Goal: Task Accomplishment & Management: Manage account settings

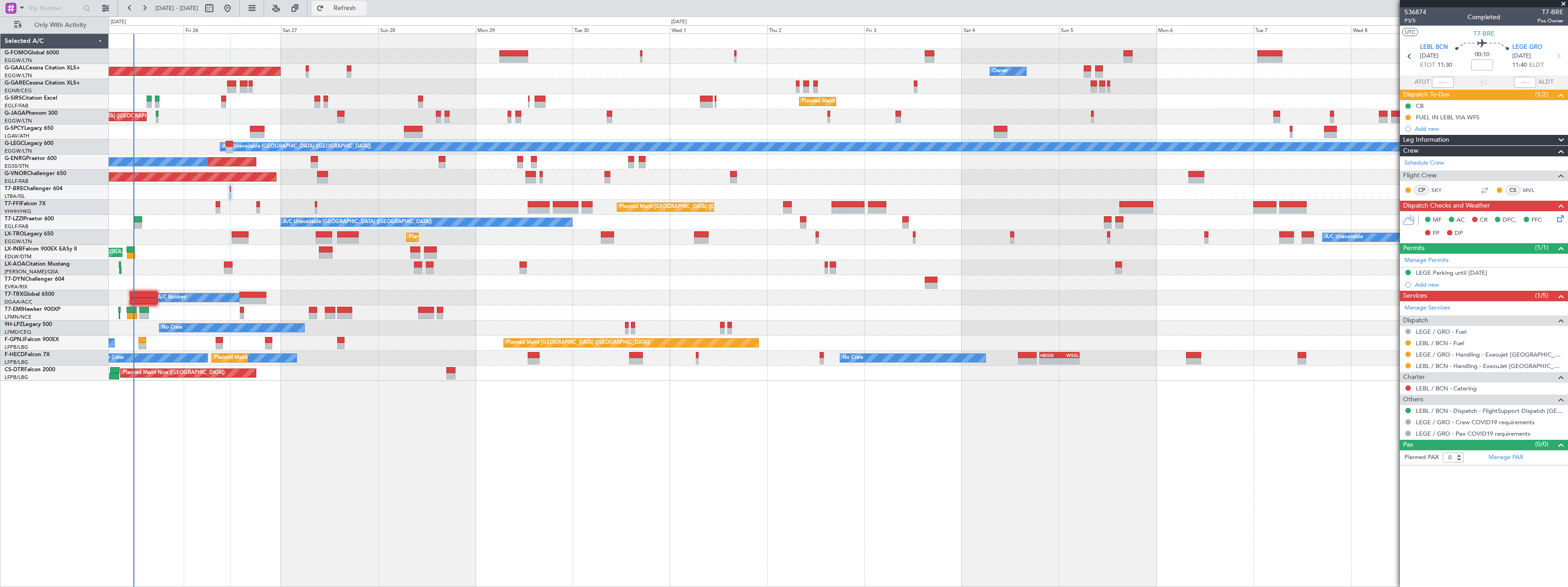
click at [364, 6] on span "Refresh" at bounding box center [345, 8] width 38 height 7
click at [364, 5] on span "Refresh" at bounding box center [345, 8] width 38 height 7
click at [364, 7] on span "Refresh" at bounding box center [345, 8] width 38 height 7
click at [145, 290] on div "A/C Booked" at bounding box center [838, 298] width 1459 height 15
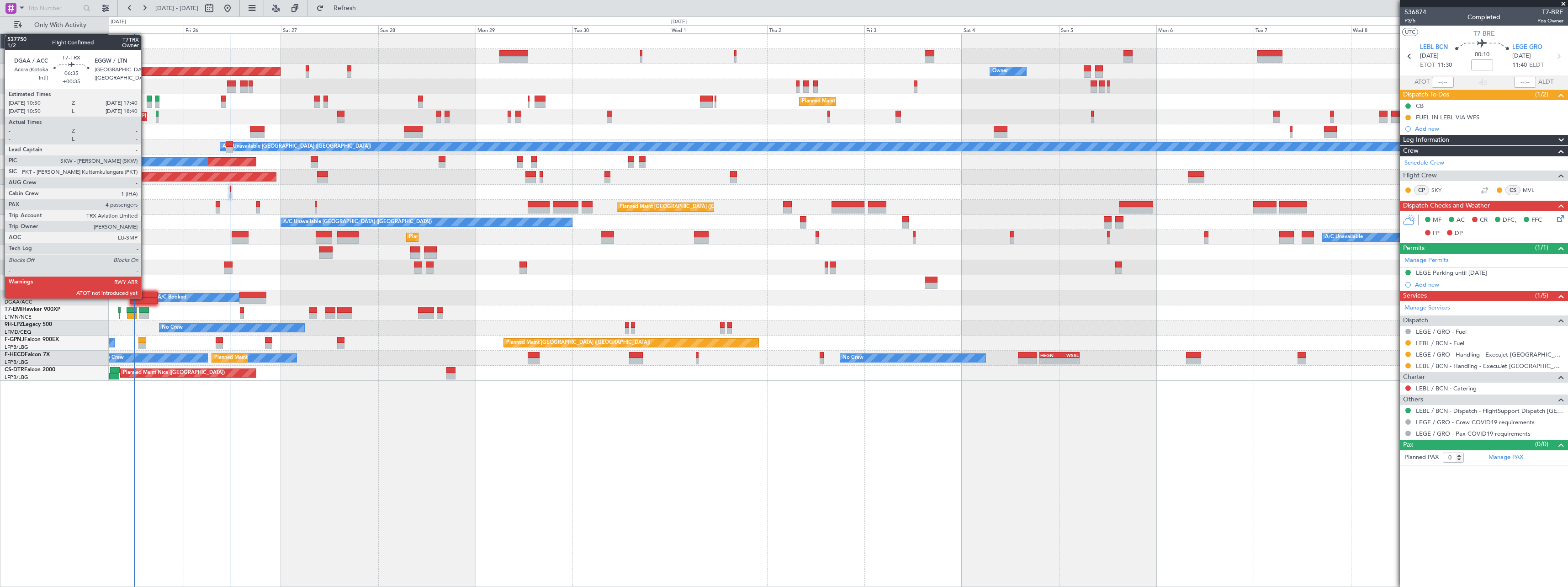
click at [145, 298] on div at bounding box center [144, 301] width 28 height 7
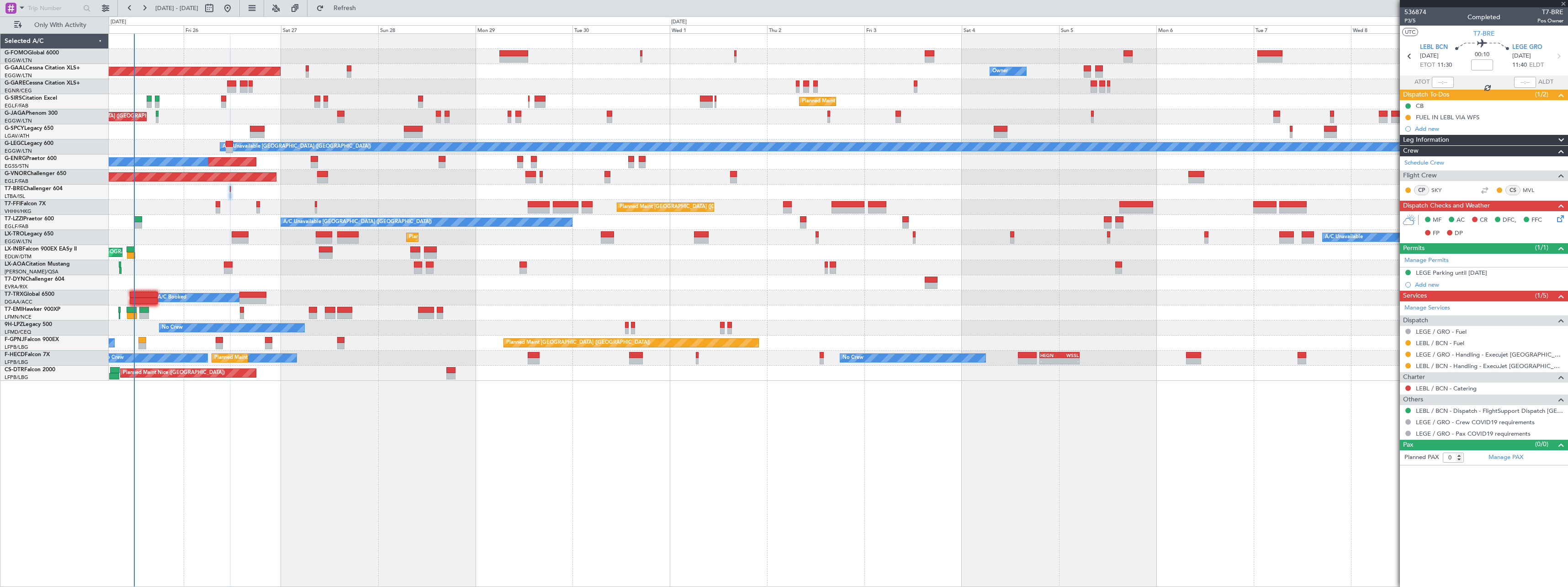
type input "+00:35"
type input "4"
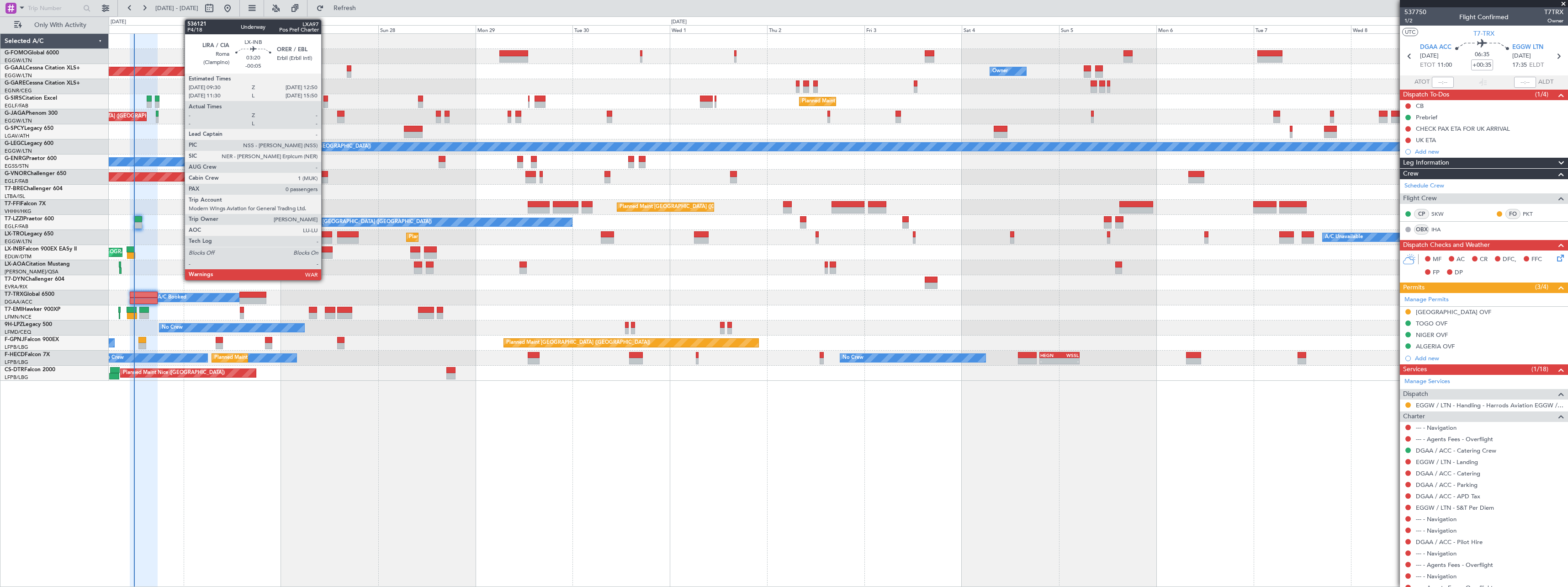
click at [325, 248] on div at bounding box center [326, 250] width 14 height 7
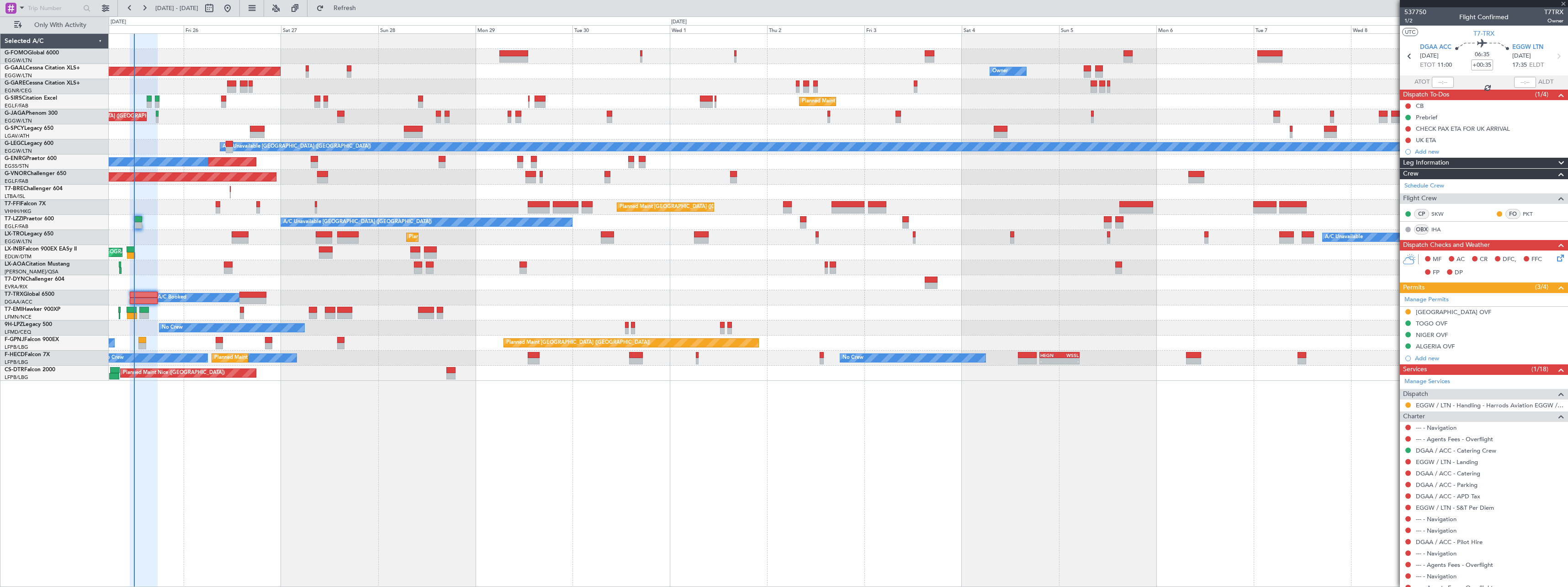
type input "-00:05"
type input "0"
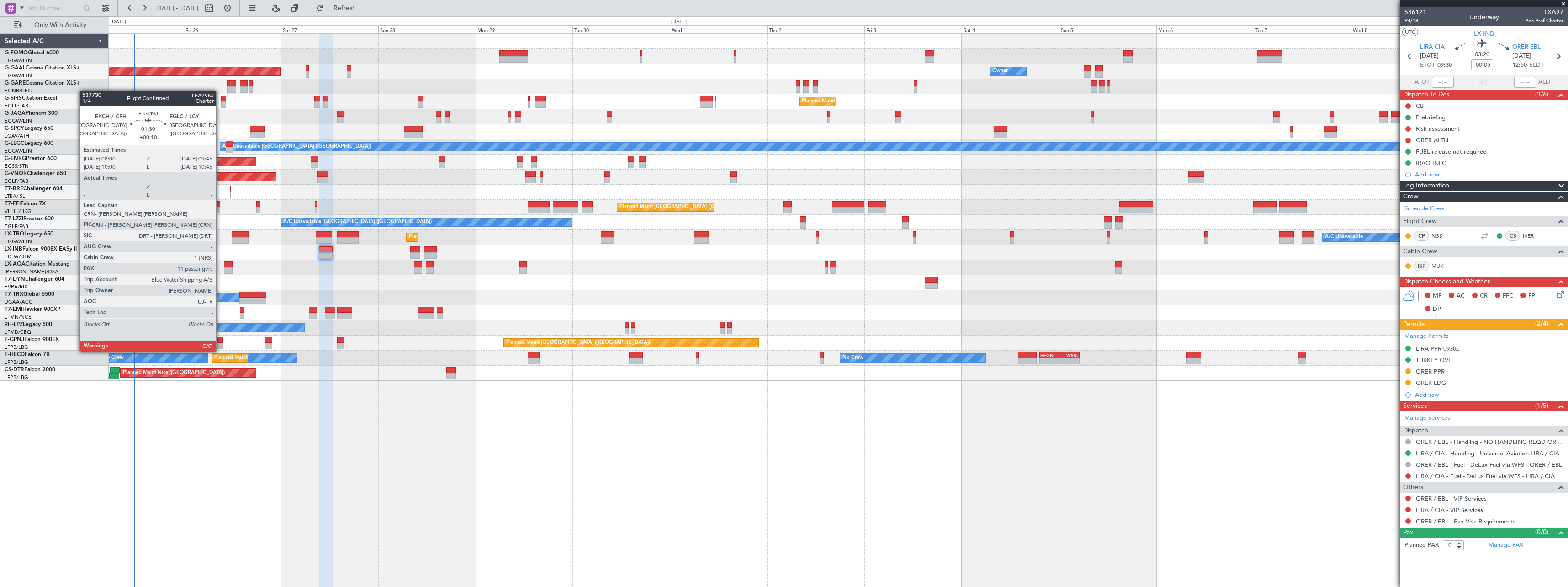
click at [220, 342] on div at bounding box center [219, 340] width 7 height 7
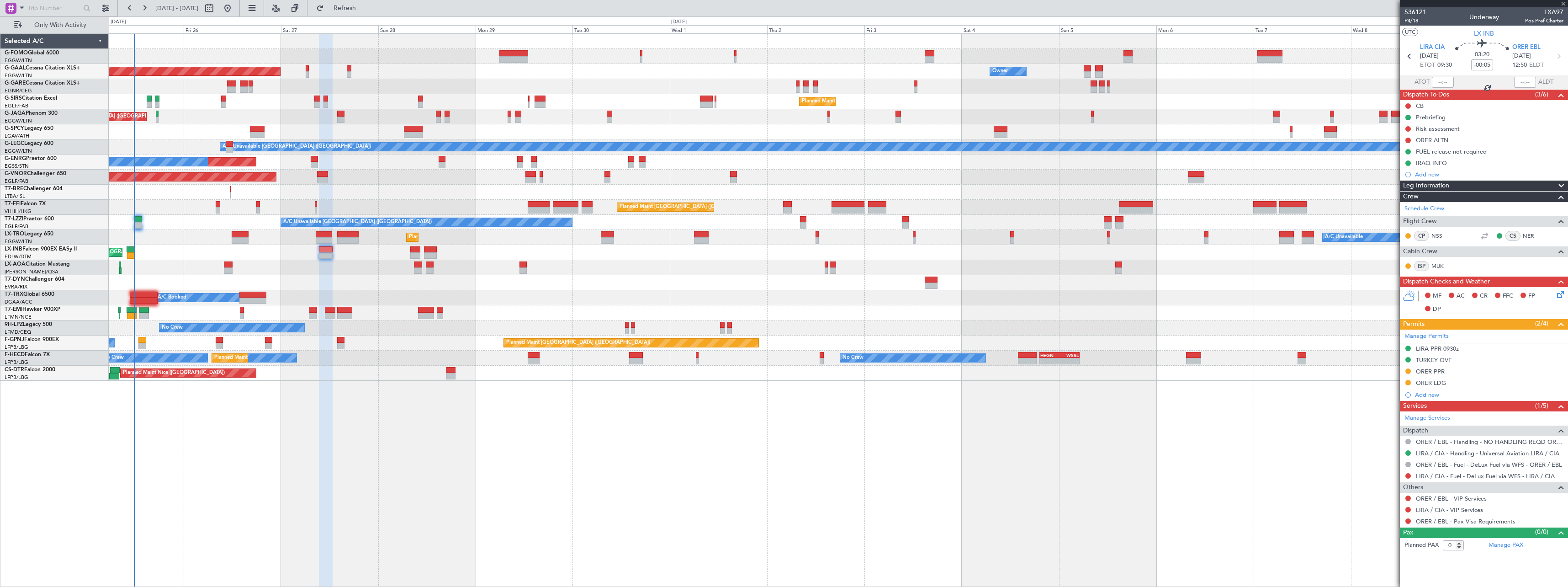
type input "+00:10"
type input "11"
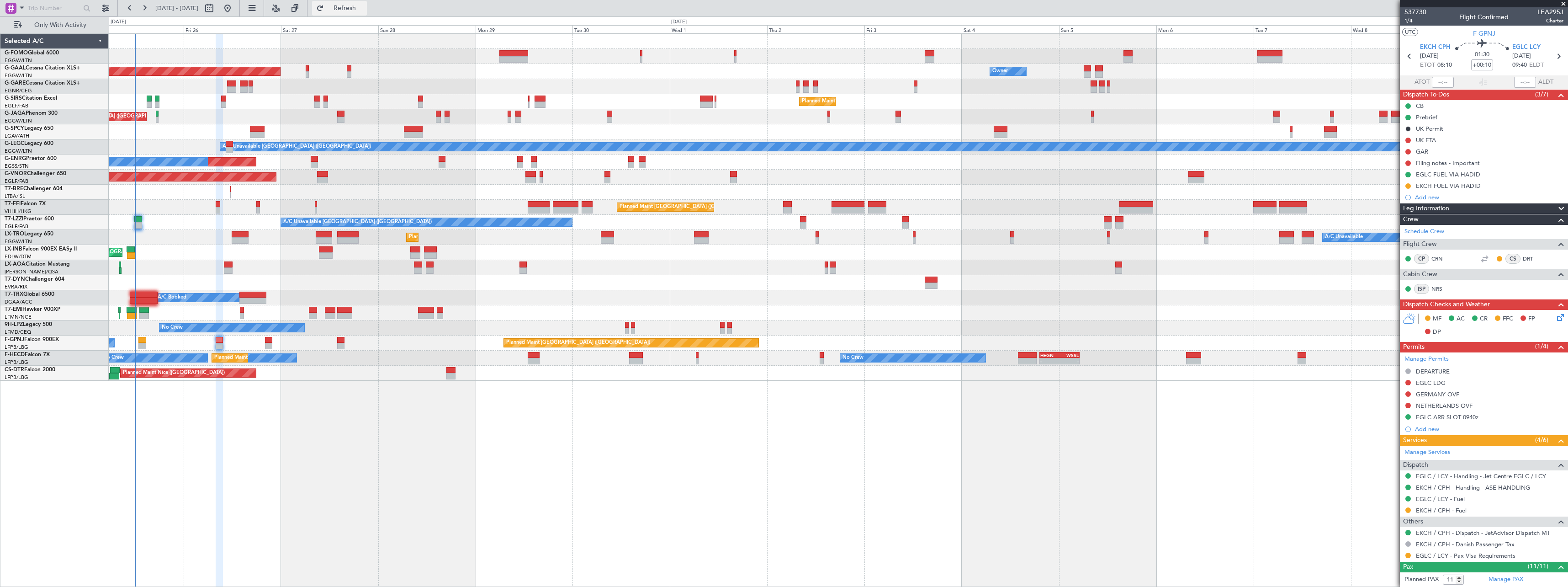
click at [363, 7] on span "Refresh" at bounding box center [345, 8] width 38 height 7
click at [364, 8] on span "Refresh" at bounding box center [345, 8] width 38 height 7
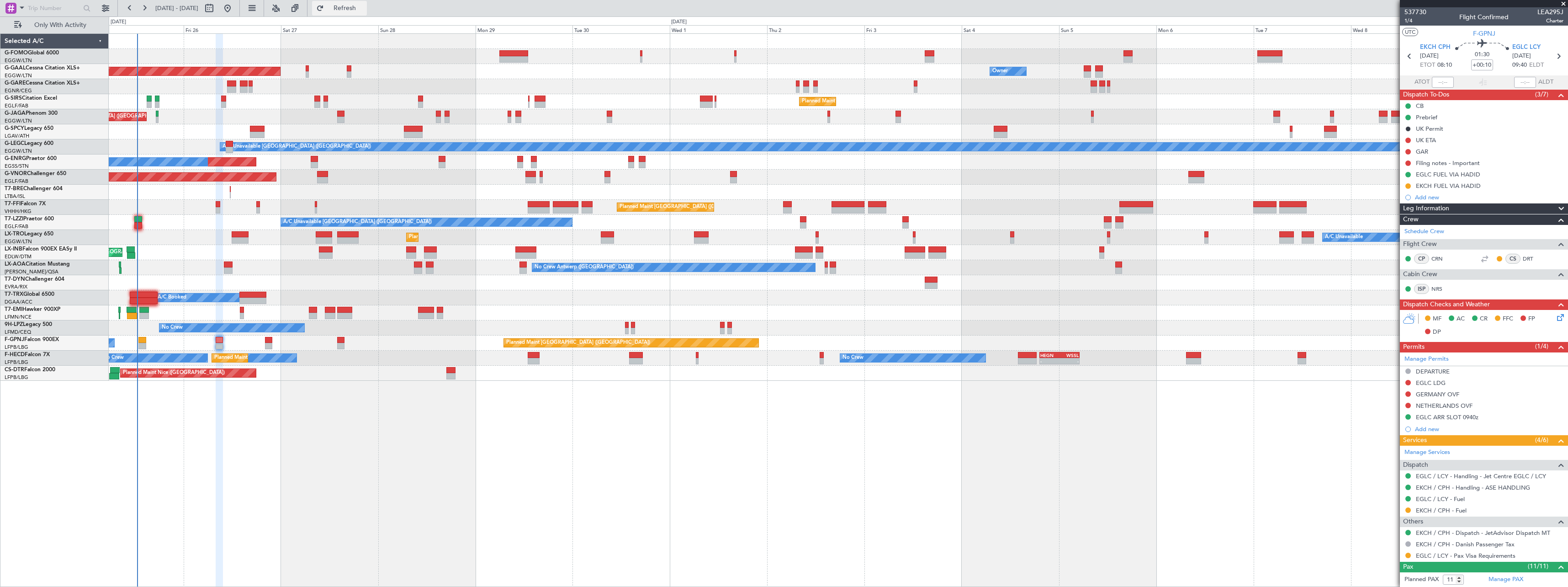
click at [364, 5] on span "Refresh" at bounding box center [345, 8] width 38 height 7
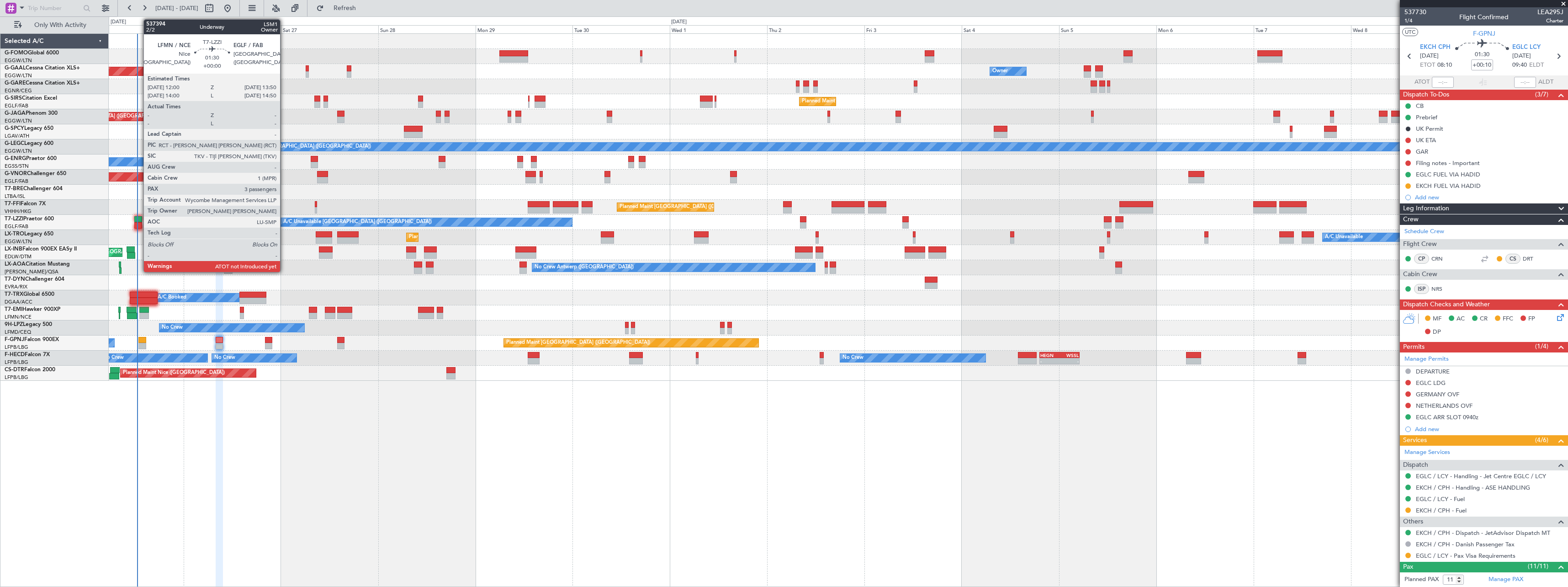
click at [139, 218] on div at bounding box center [138, 219] width 8 height 7
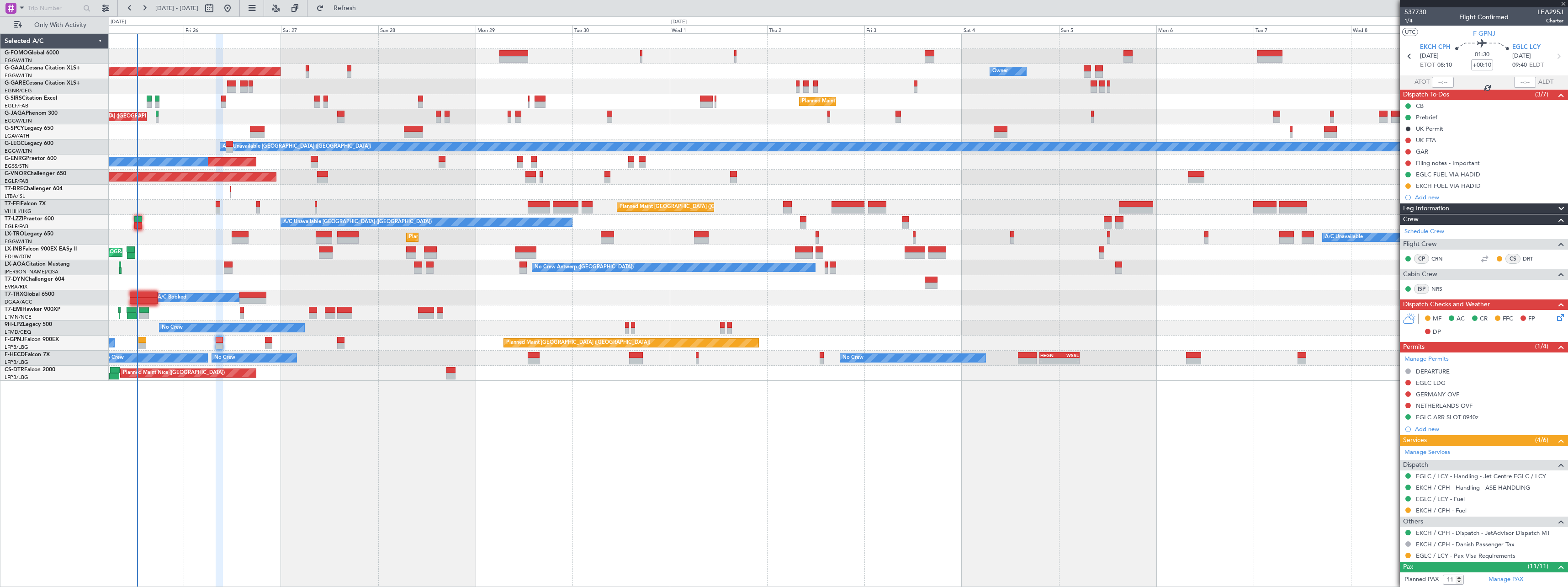
type input "3"
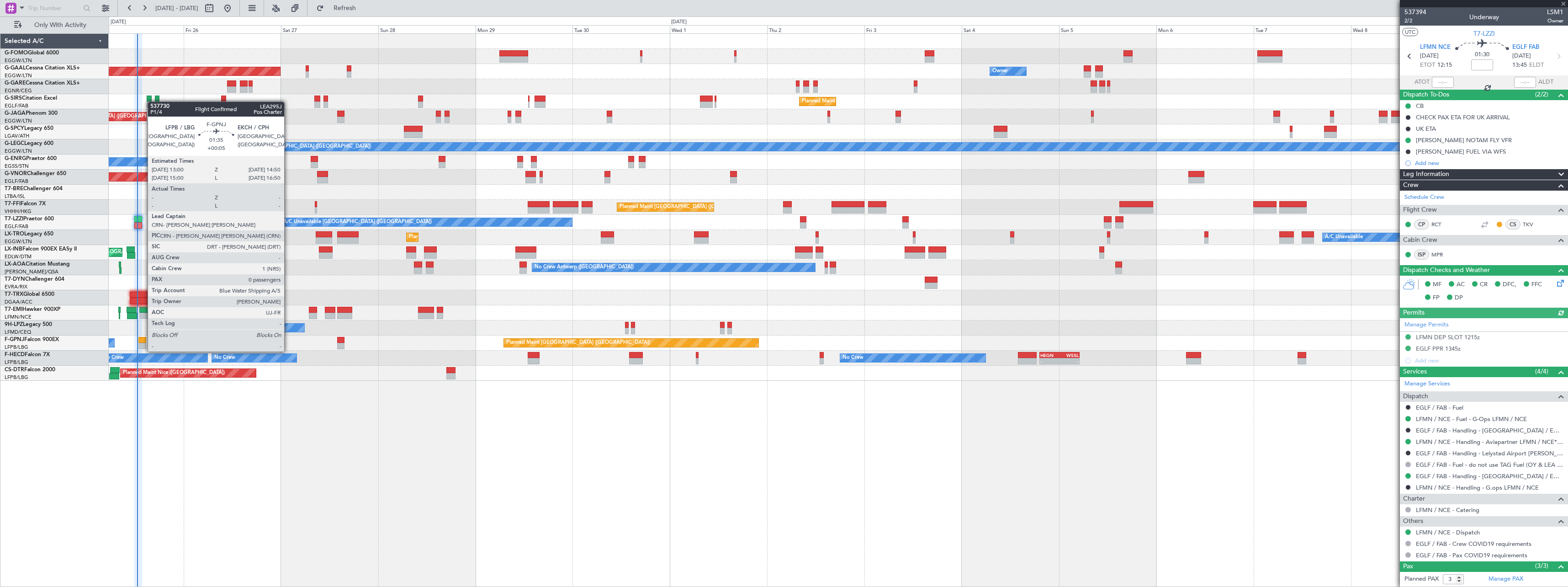
click at [143, 342] on div at bounding box center [142, 340] width 8 height 7
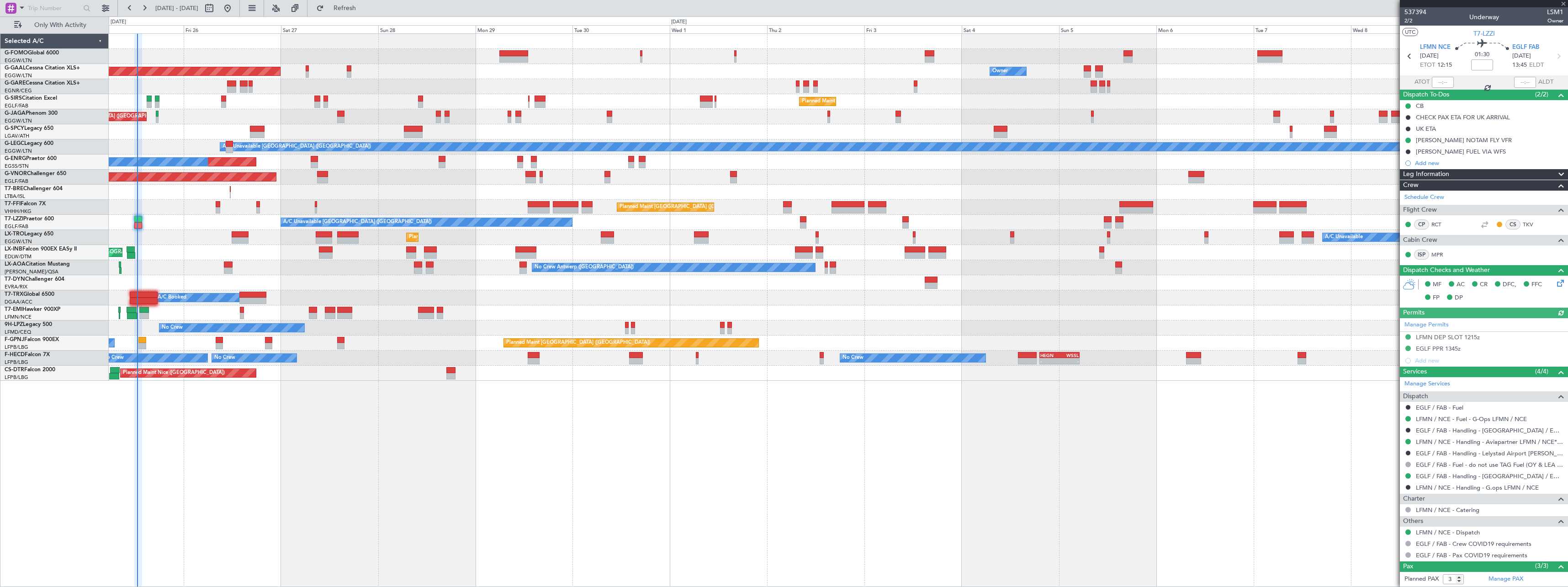
type input "+00:05"
type input "0"
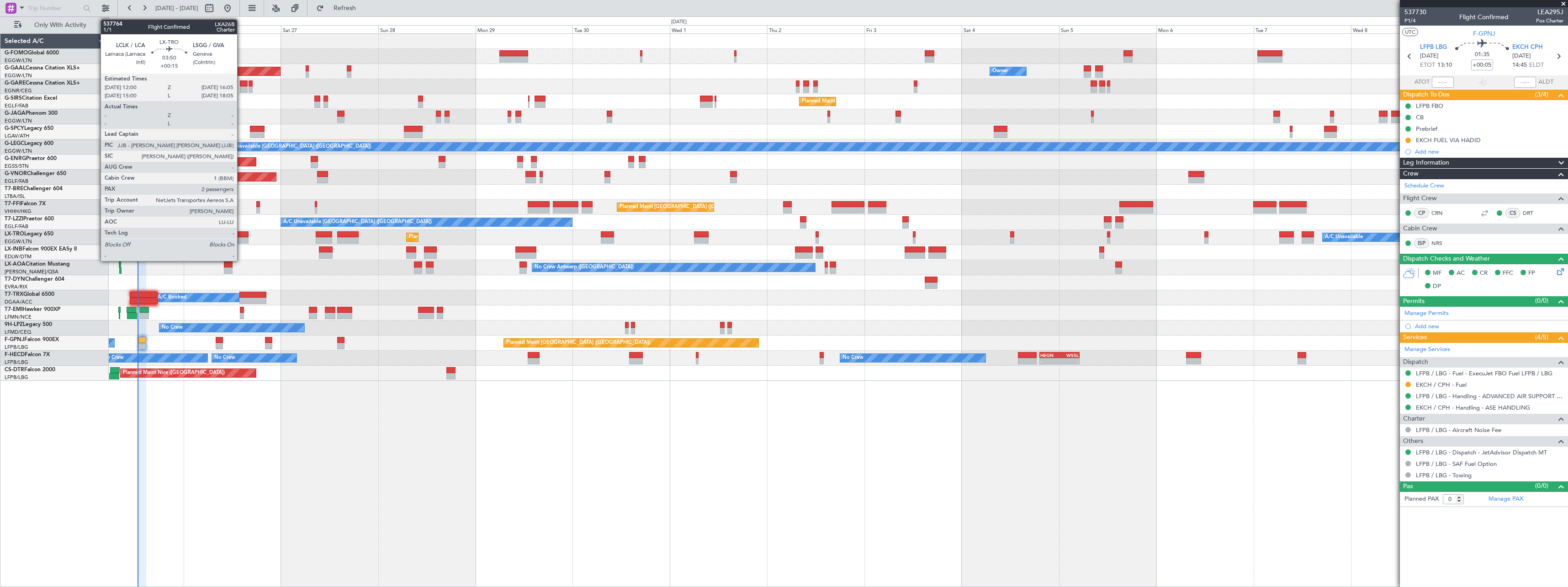
click at [241, 239] on div at bounding box center [240, 241] width 17 height 7
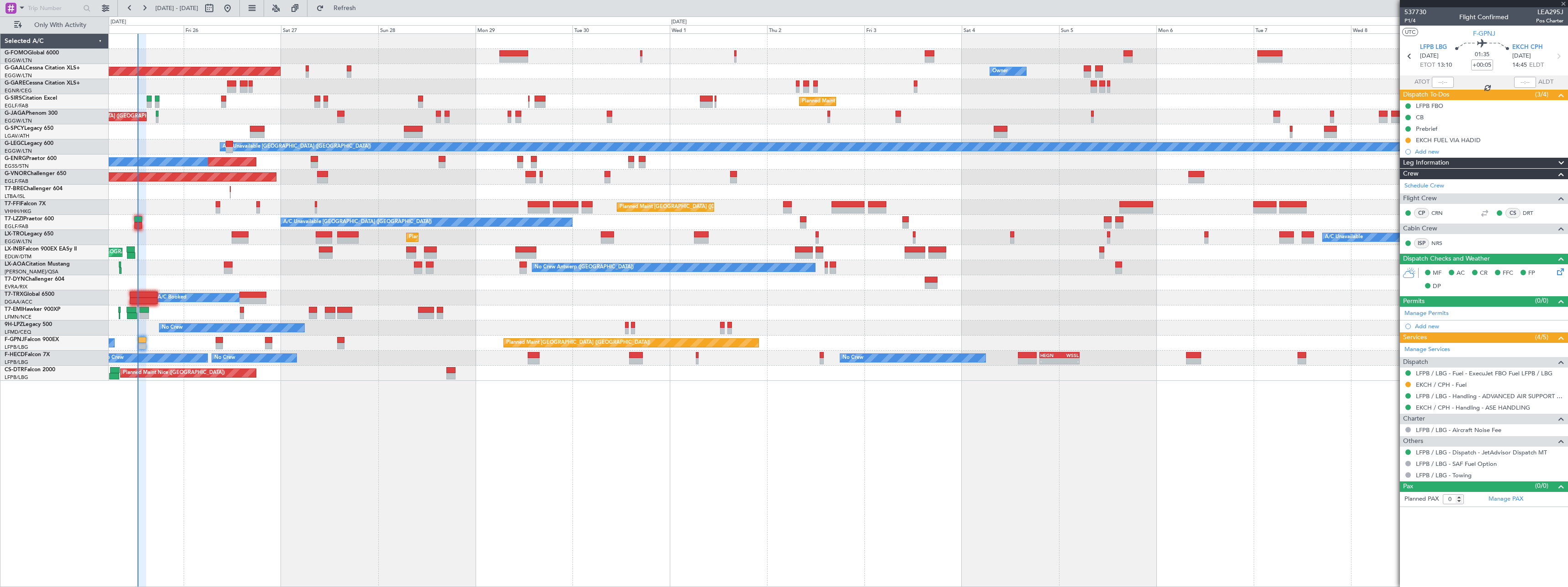
type input "+00:15"
type input "2"
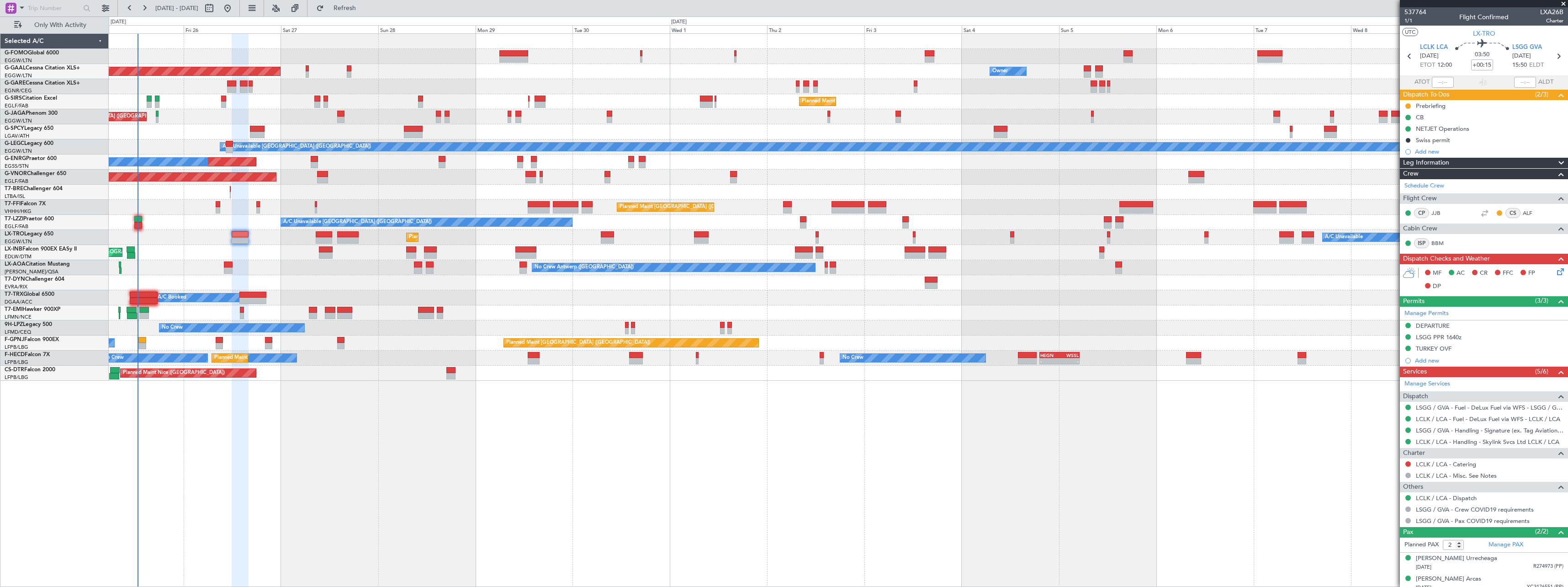
click at [1556, 270] on icon at bounding box center [1559, 270] width 7 height 7
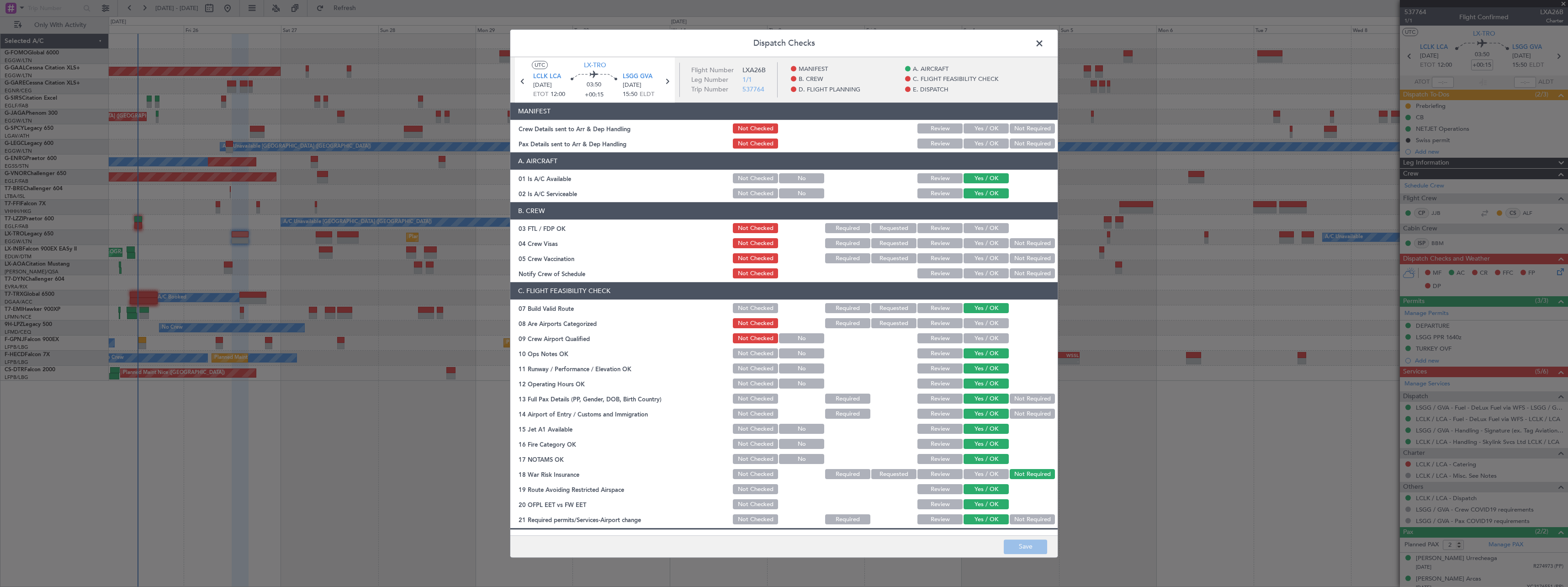
click at [967, 324] on button "Yes / OK" at bounding box center [986, 323] width 45 height 10
click at [1031, 552] on button "Save" at bounding box center [1025, 547] width 43 height 15
click at [1044, 43] on span at bounding box center [1044, 46] width 0 height 18
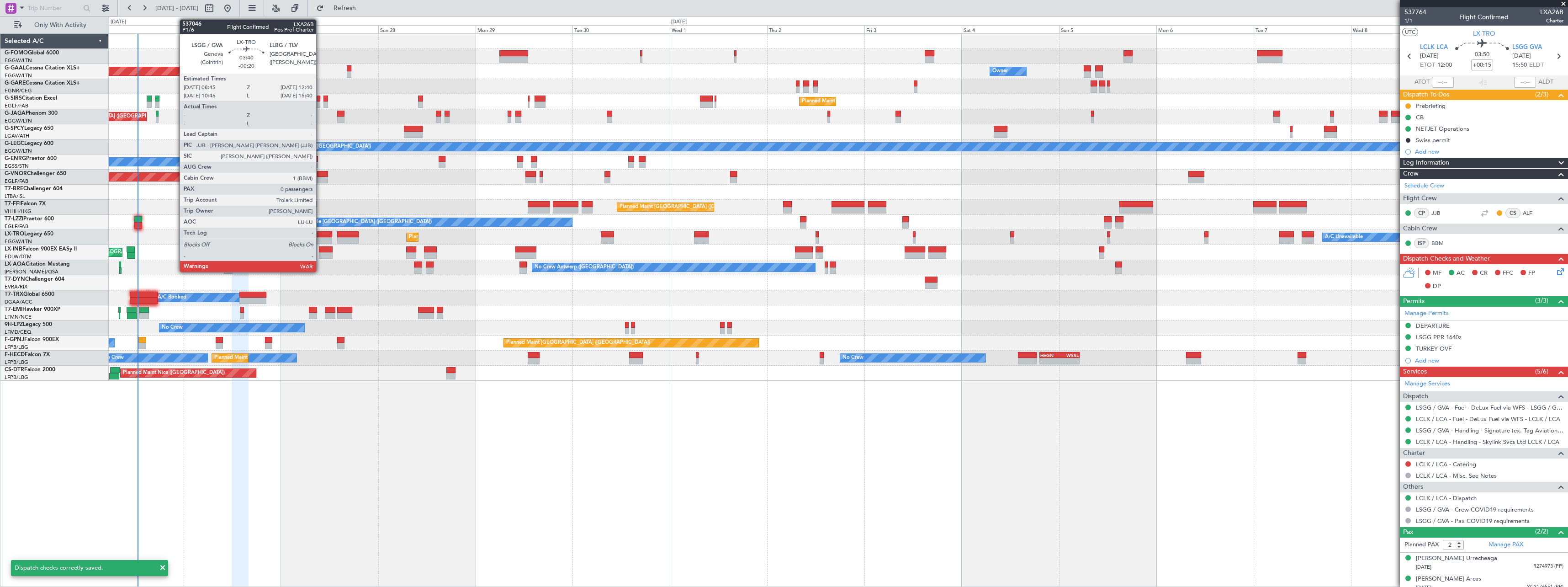
click at [320, 236] on div at bounding box center [324, 234] width 16 height 7
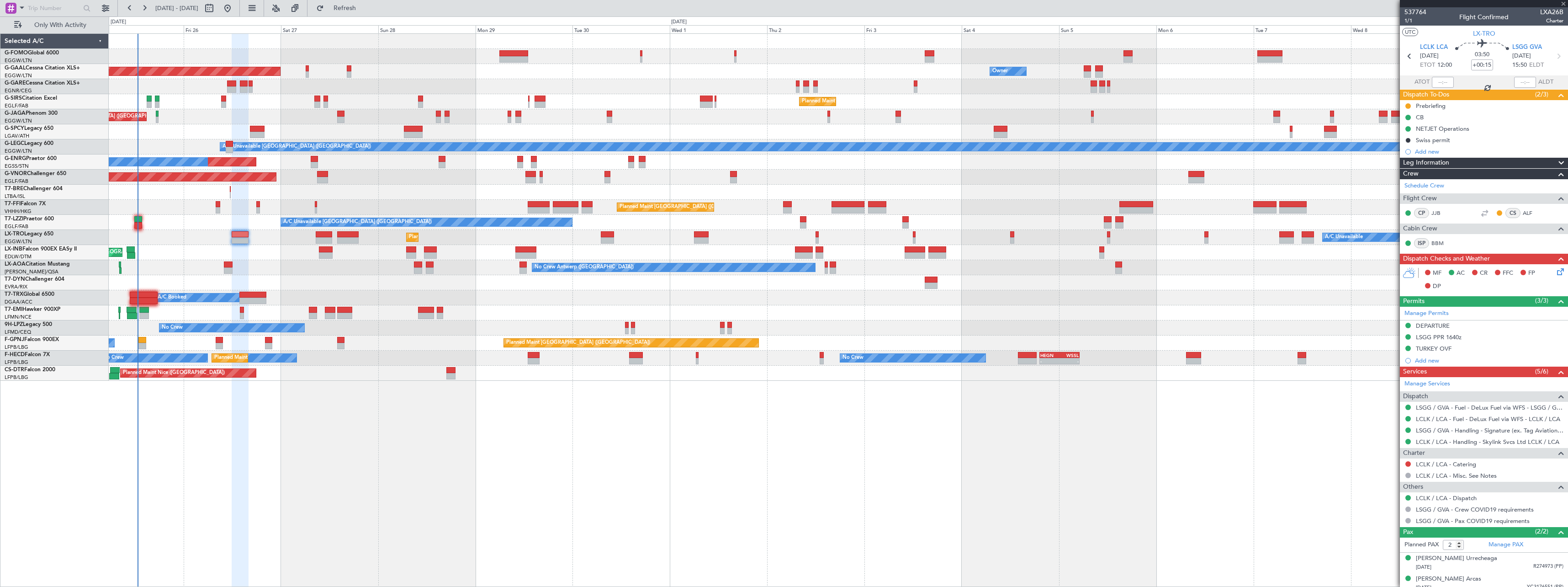
type input "-00:20"
type input "0"
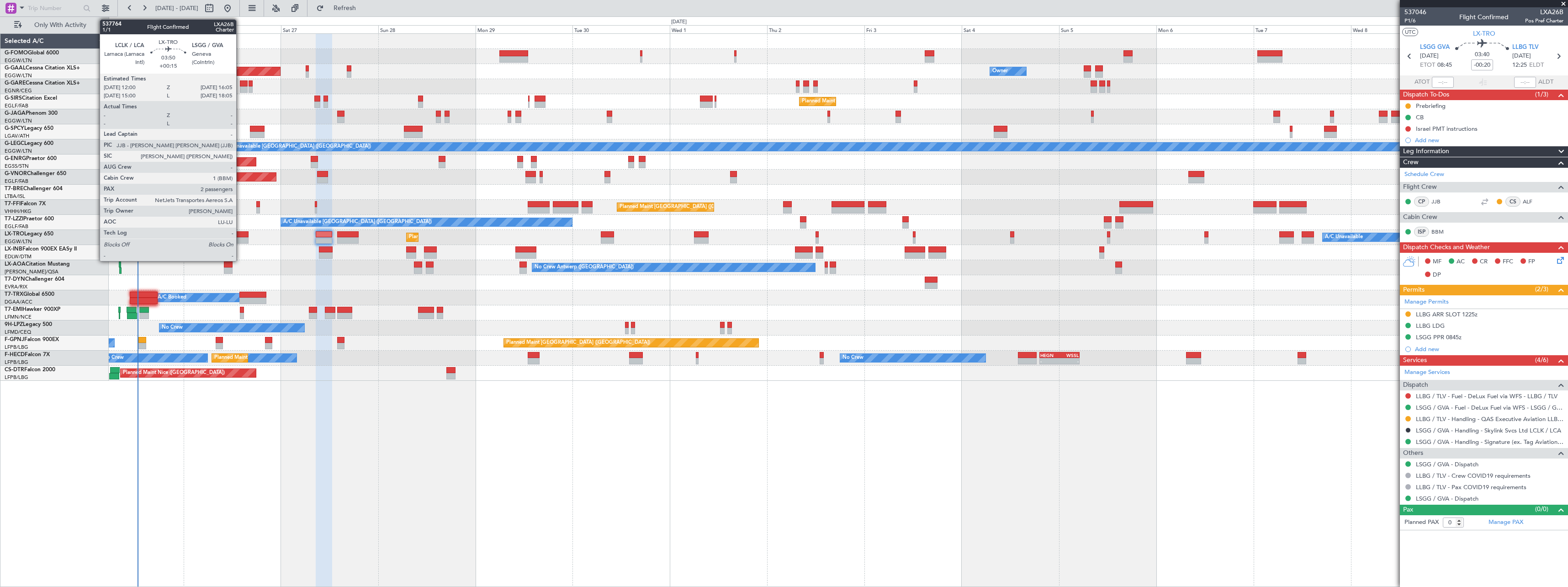
click at [240, 237] on div at bounding box center [240, 241] width 17 height 7
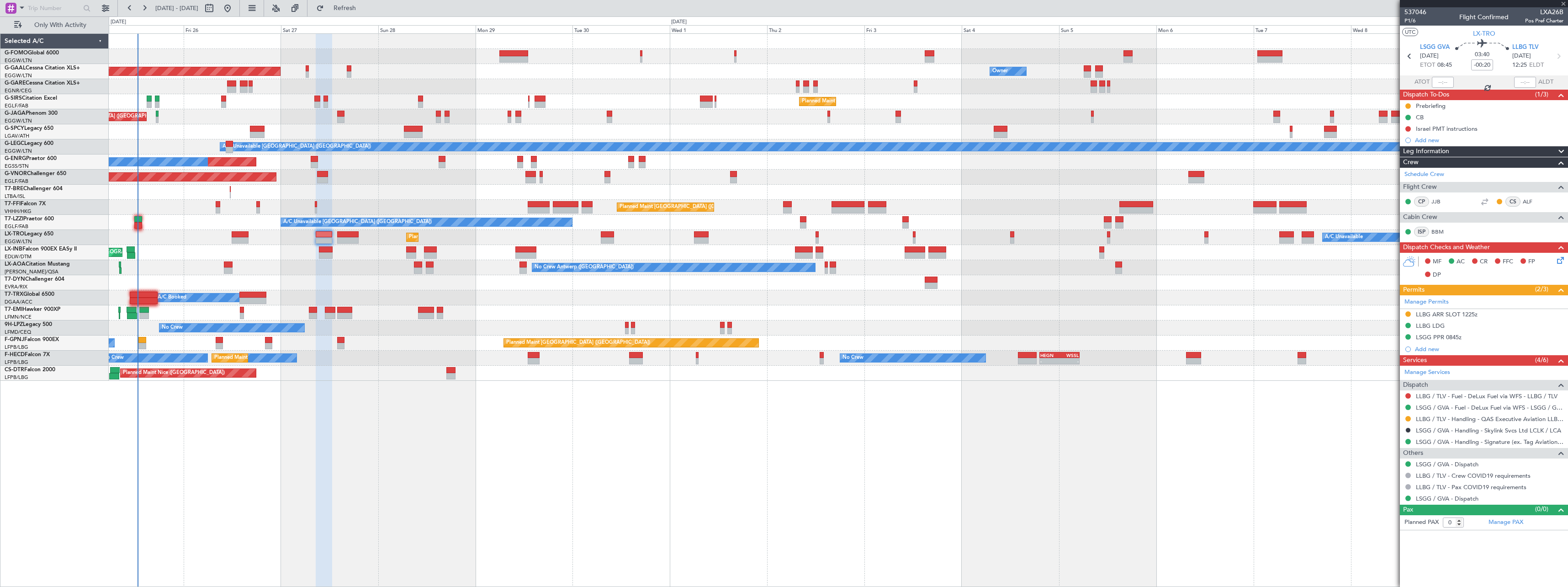
type input "+00:15"
type input "2"
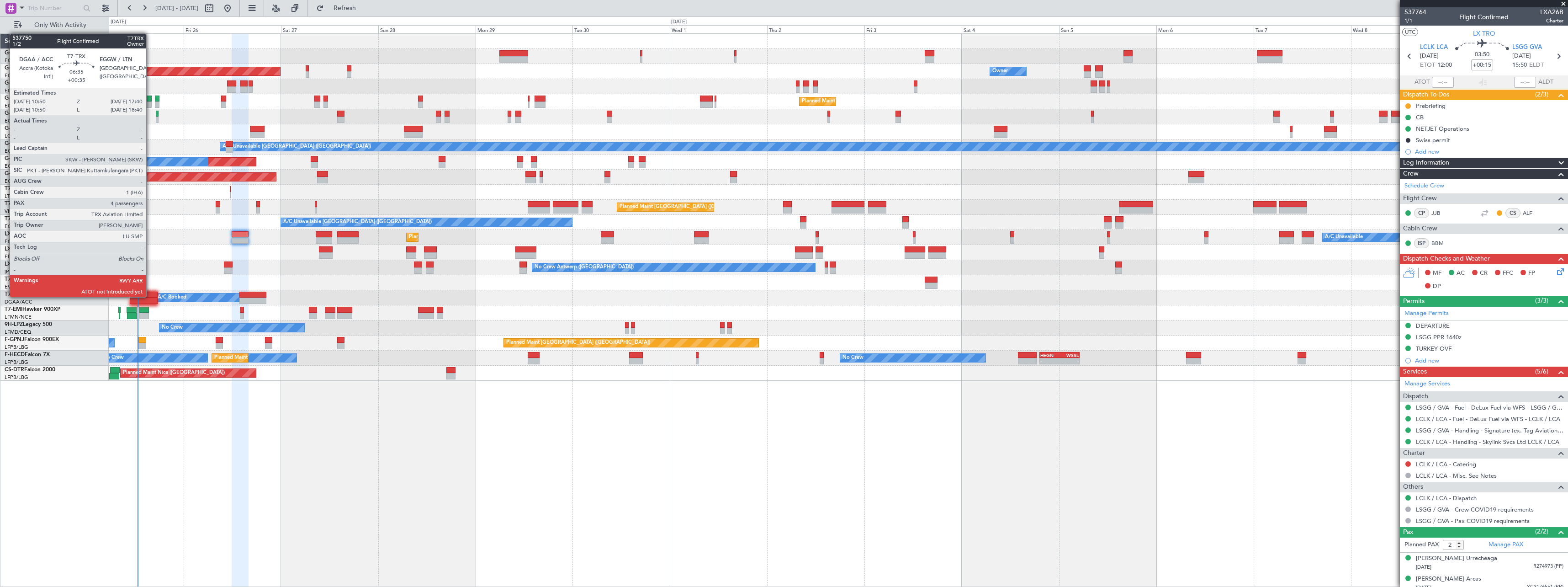
click at [150, 296] on div at bounding box center [144, 295] width 28 height 7
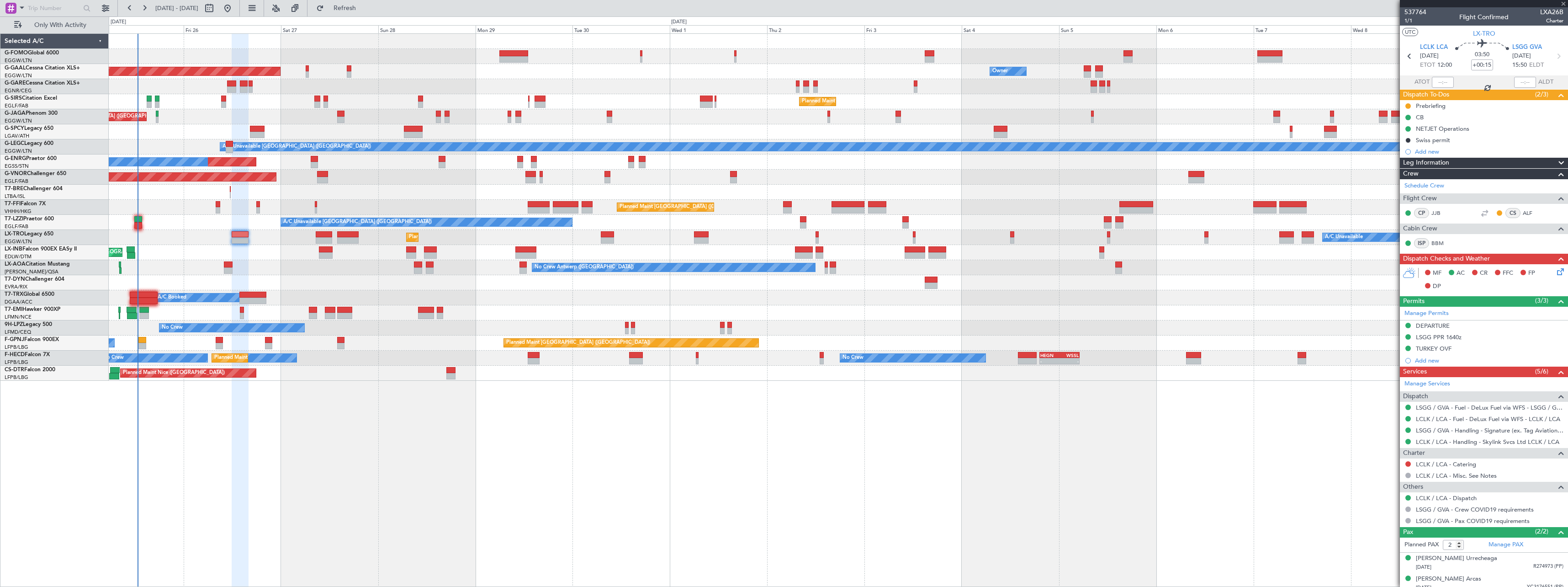
type input "+00:35"
type input "4"
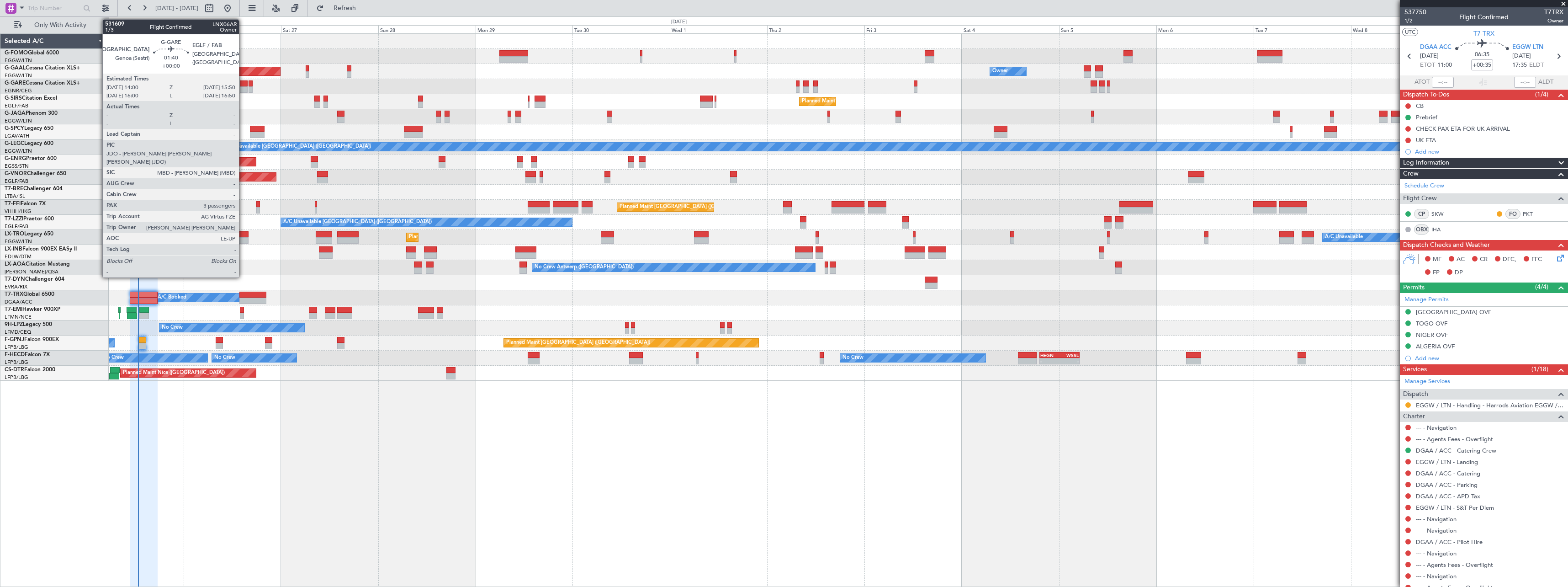
click at [243, 87] on div at bounding box center [243, 90] width 8 height 7
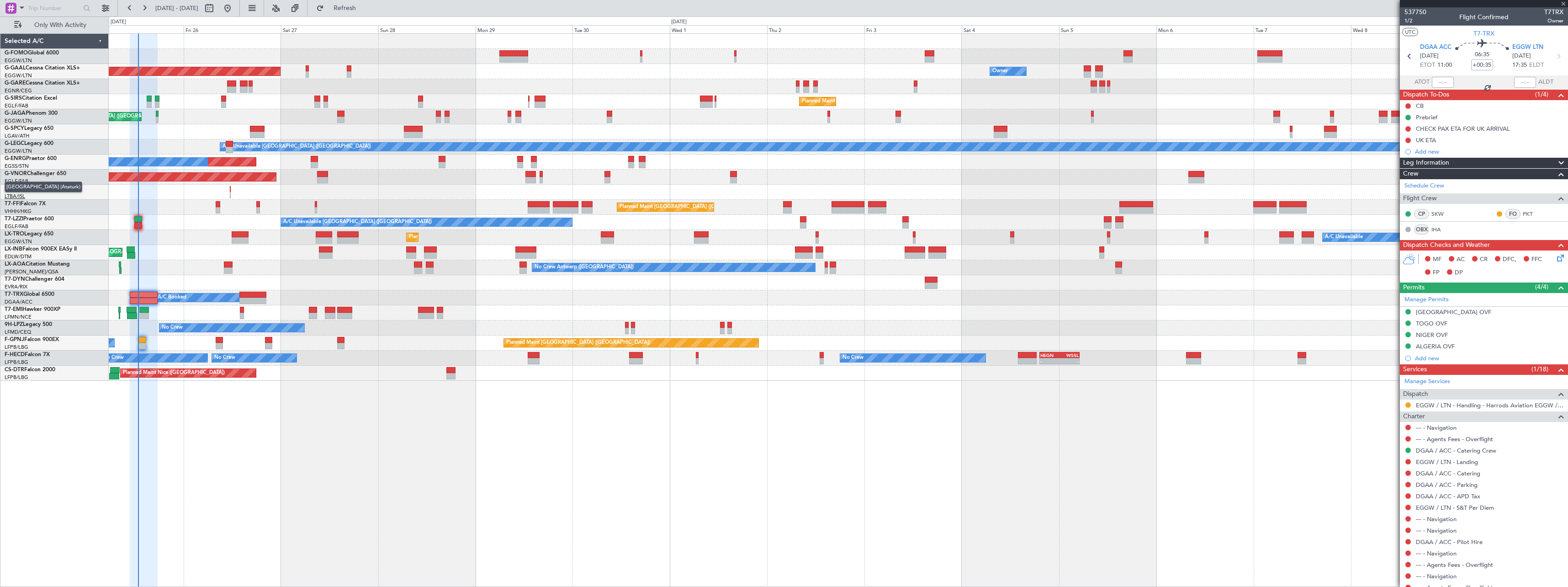
type input "3"
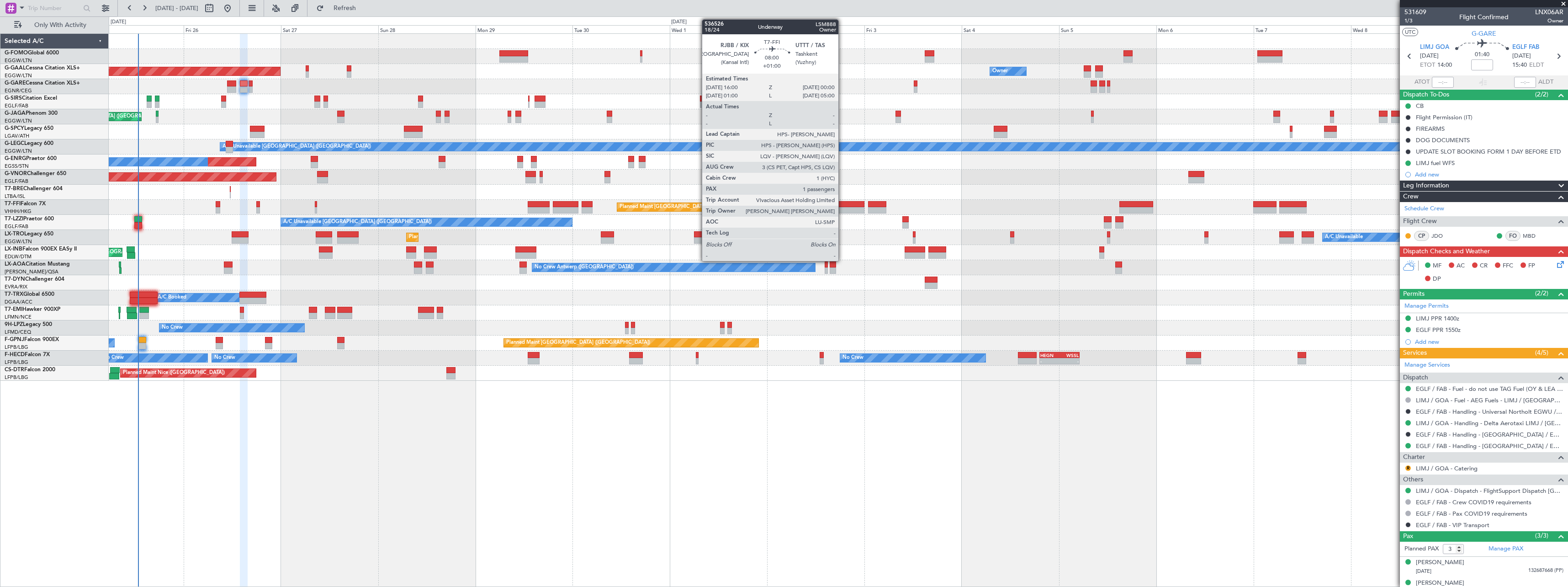
click at [842, 207] on div at bounding box center [847, 210] width 32 height 7
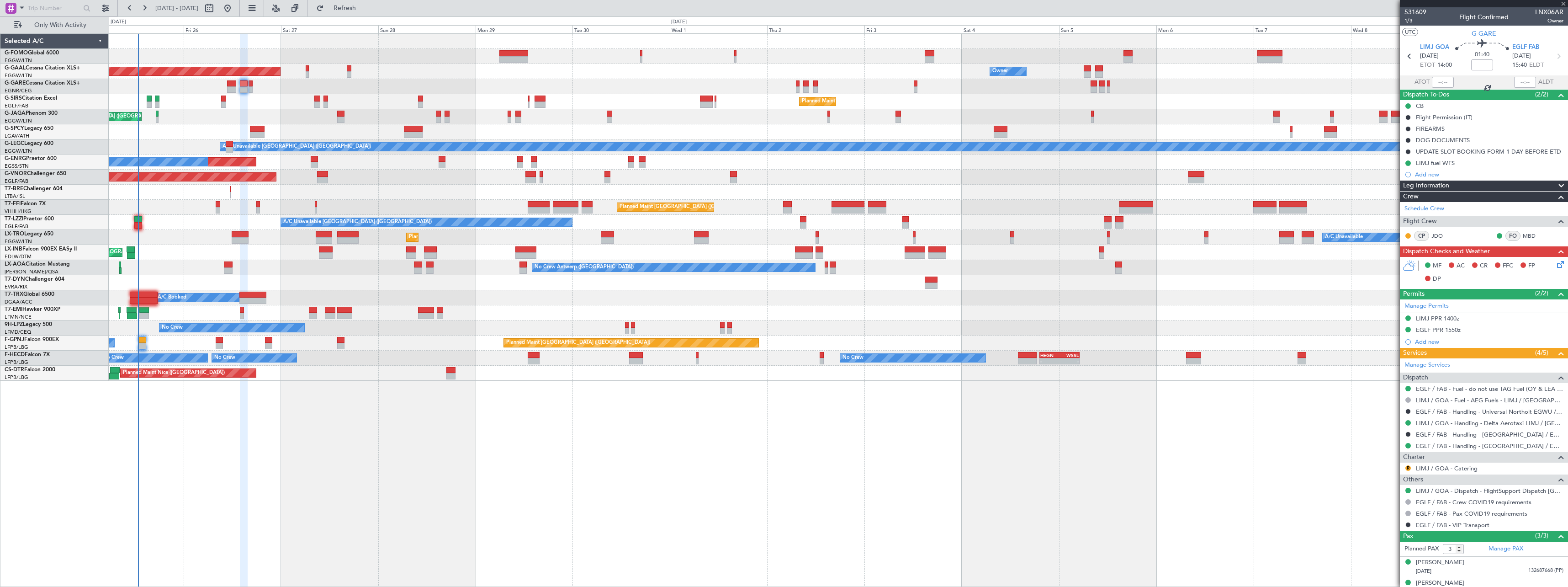
type input "+01:00"
type input "1"
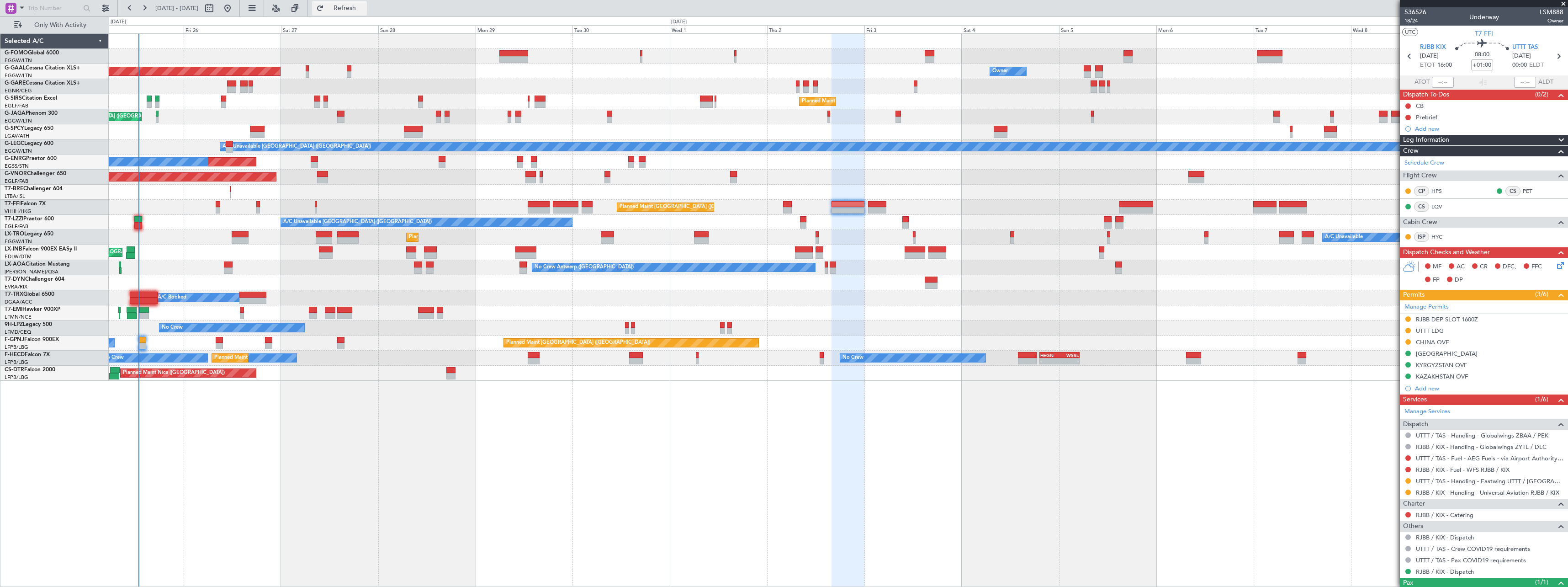
click at [364, 7] on span "Refresh" at bounding box center [345, 8] width 38 height 7
click at [367, 13] on button "Refresh" at bounding box center [340, 9] width 55 height 15
